Goal: Transaction & Acquisition: Purchase product/service

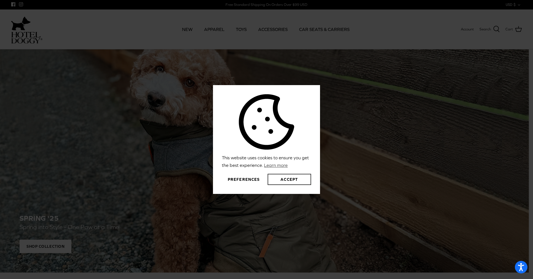
click at [289, 178] on button "Accept" at bounding box center [290, 179] width 44 height 11
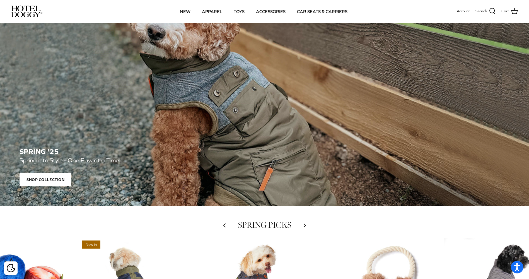
scroll to position [28, 0]
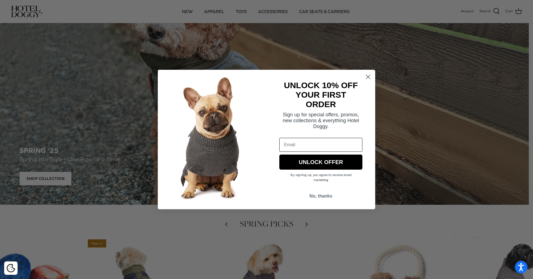
click at [367, 78] on circle "Close dialog" at bounding box center [368, 76] width 9 height 9
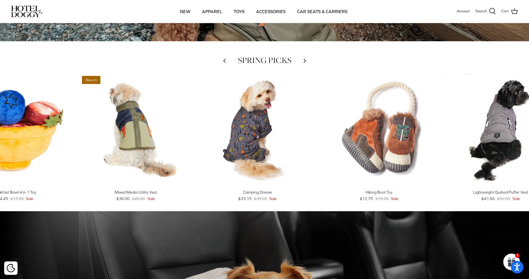
scroll to position [139, 0]
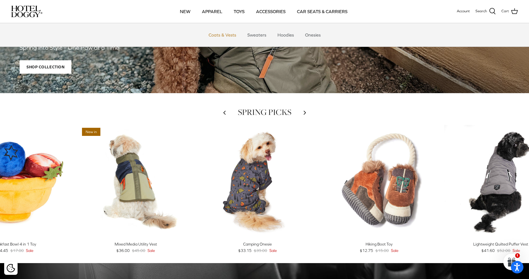
click at [218, 34] on link "Coats & Vests" at bounding box center [223, 34] width 38 height 17
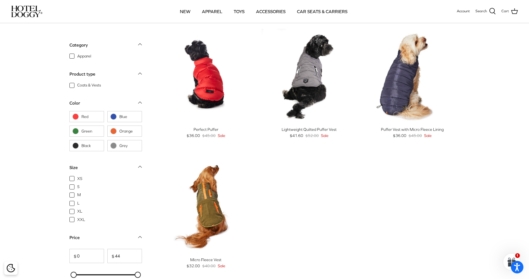
scroll to position [530, 0]
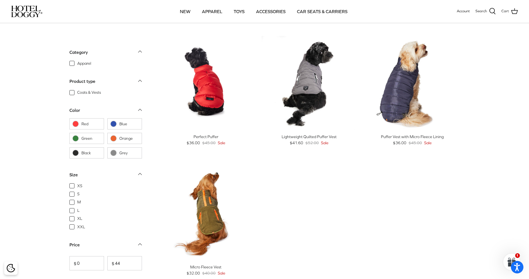
click at [391, 137] on div "Puffer Vest with Micro Fleece Lining" at bounding box center [412, 137] width 95 height 6
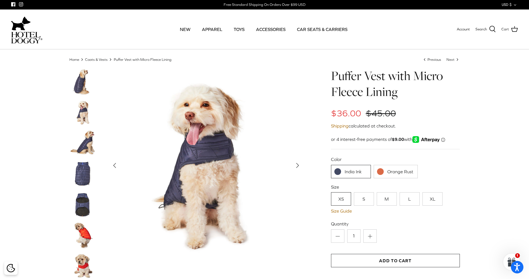
click at [390, 170] on link "Orange Rust" at bounding box center [396, 171] width 44 height 13
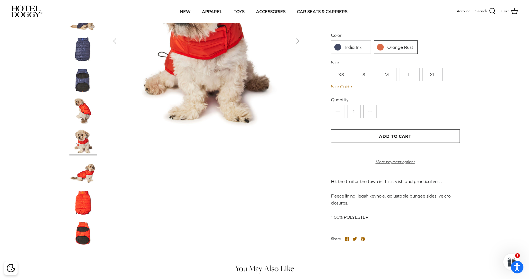
scroll to position [112, 0]
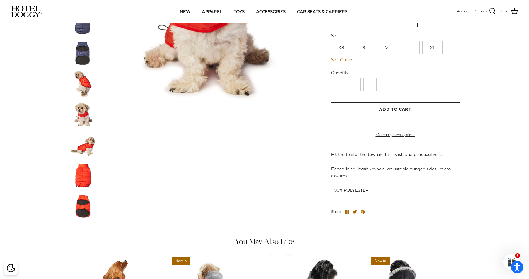
click at [82, 177] on img at bounding box center [83, 176] width 28 height 28
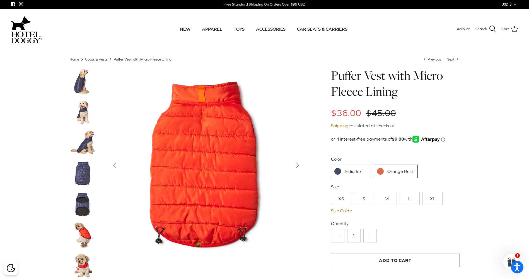
scroll to position [0, 0]
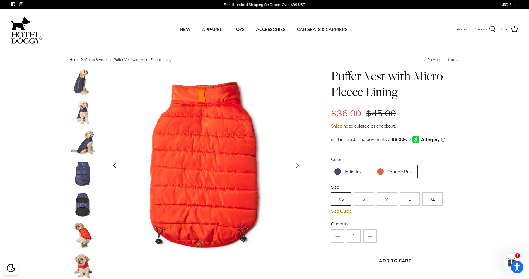
click at [84, 145] on img at bounding box center [83, 143] width 28 height 28
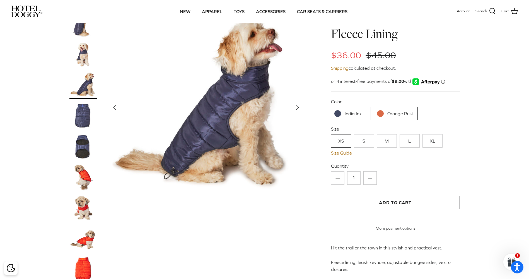
scroll to position [28, 0]
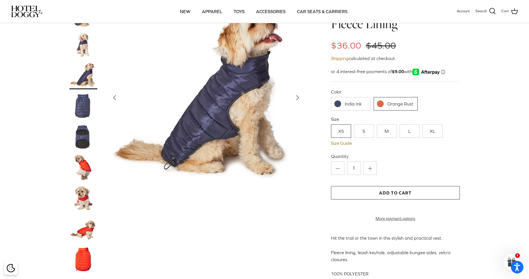
click at [388, 102] on link "Orange Rust" at bounding box center [396, 103] width 44 height 13
click at [84, 169] on img at bounding box center [83, 167] width 28 height 28
